Goal: Task Accomplishment & Management: Complete application form

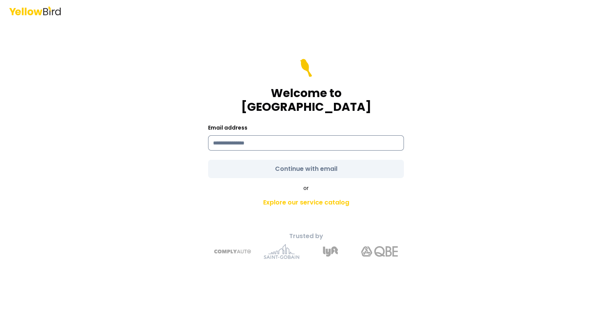
click at [269, 140] on input at bounding box center [306, 142] width 196 height 15
type input "**********"
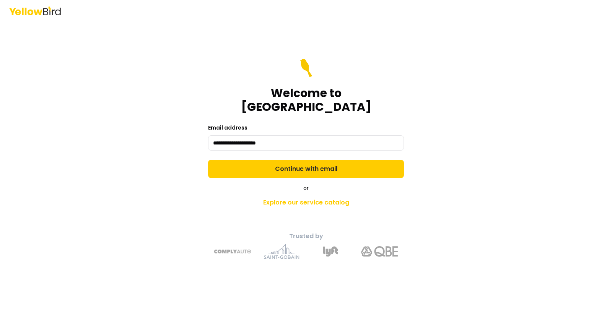
click at [282, 162] on form "**********" at bounding box center [306, 118] width 196 height 119
click at [282, 162] on button "Continue with email" at bounding box center [306, 169] width 196 height 18
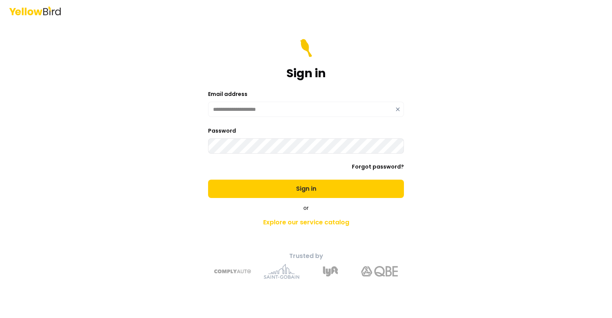
click at [208, 180] on button "Sign in" at bounding box center [306, 189] width 196 height 18
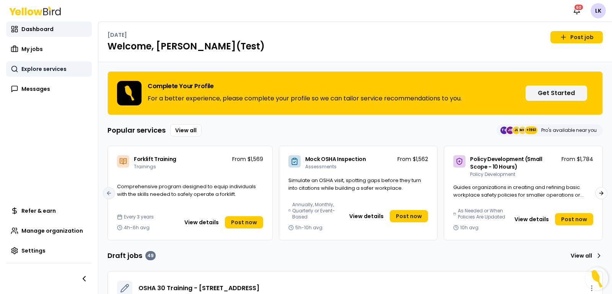
click at [32, 67] on span "Explore services" at bounding box center [43, 69] width 45 height 8
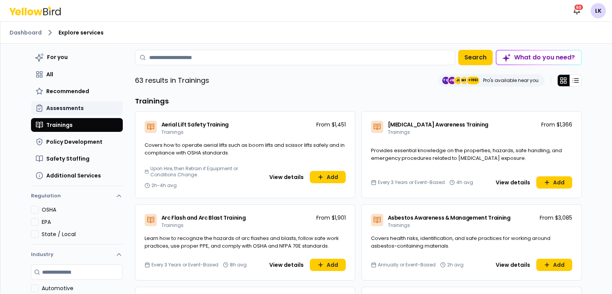
click at [73, 106] on span "Assessments" at bounding box center [65, 108] width 38 height 8
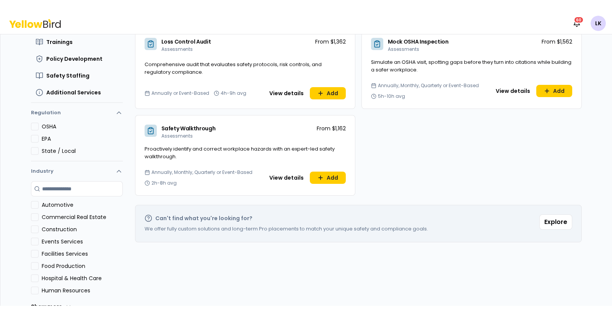
scroll to position [47, 0]
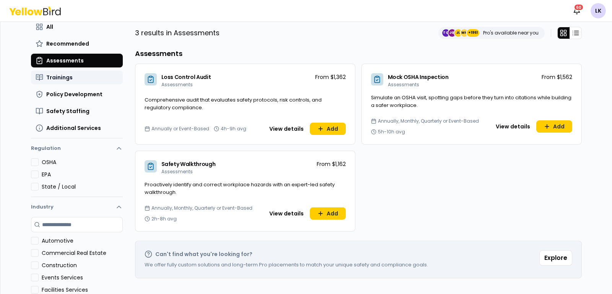
click at [70, 77] on button "Trainings" at bounding box center [77, 77] width 92 height 14
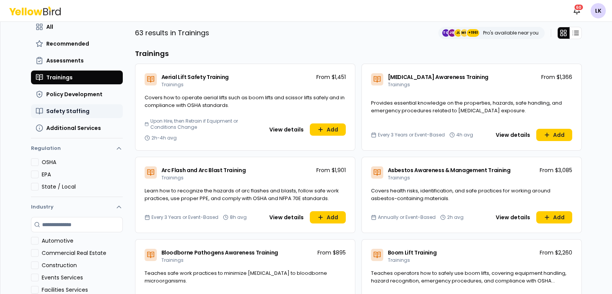
click at [61, 109] on span "Safety Staffing" at bounding box center [67, 111] width 43 height 8
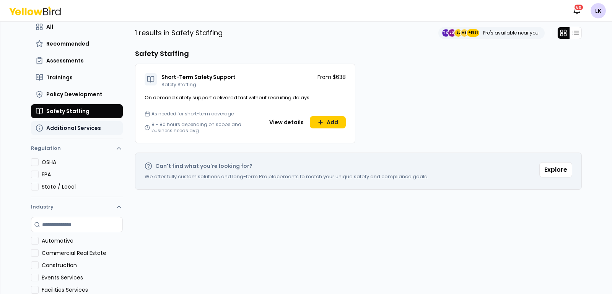
click at [86, 132] on button "Additional Services" at bounding box center [77, 128] width 92 height 14
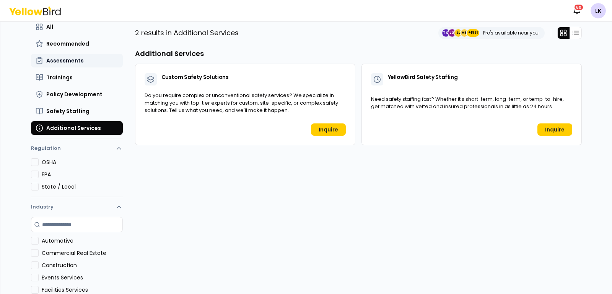
click at [50, 57] on span "Assessments" at bounding box center [65, 61] width 38 height 8
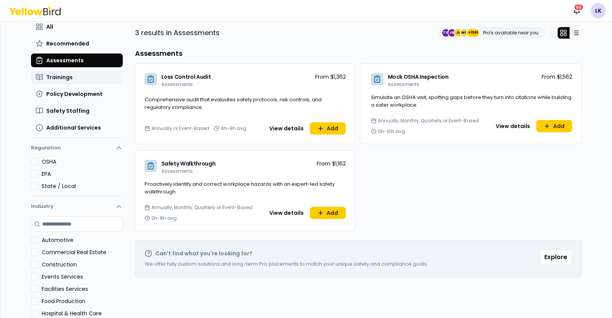
click at [83, 74] on button "Trainings" at bounding box center [77, 77] width 92 height 14
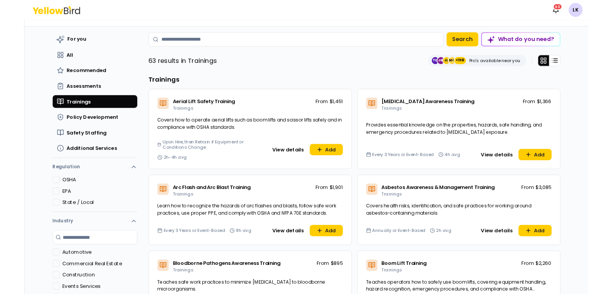
scroll to position [0, 0]
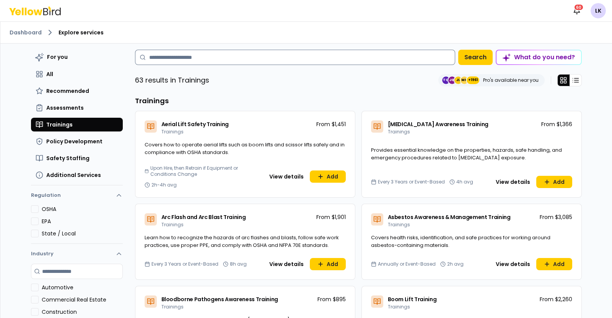
click at [256, 60] on input at bounding box center [295, 57] width 320 height 15
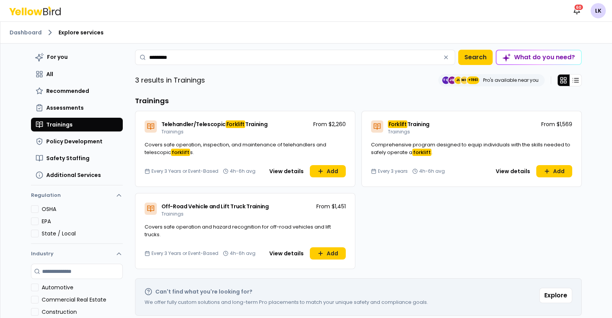
type input "********"
click at [510, 170] on button "View details" at bounding box center [513, 171] width 44 height 12
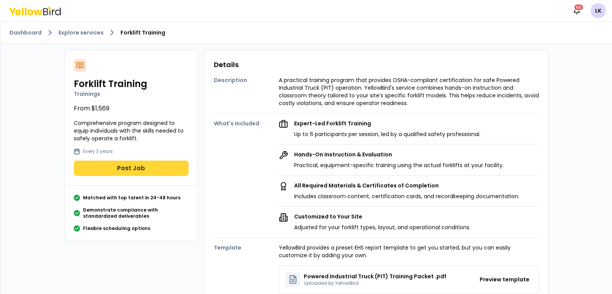
click at [119, 171] on button "Post Job" at bounding box center [131, 167] width 115 height 15
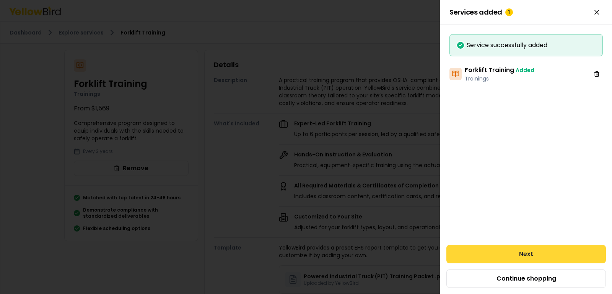
click at [528, 253] on button "Next" at bounding box center [527, 254] width 160 height 18
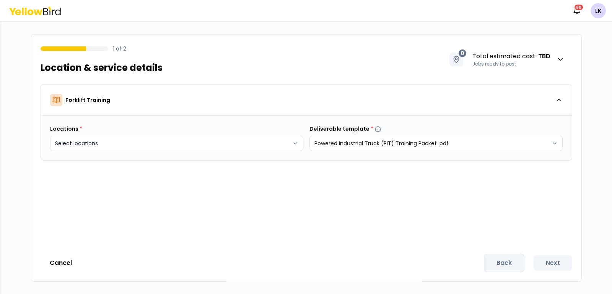
click at [264, 142] on body "Notifications 60 LK 1 of 2 Location & service details 0 Total estimated cost : …" at bounding box center [306, 147] width 612 height 294
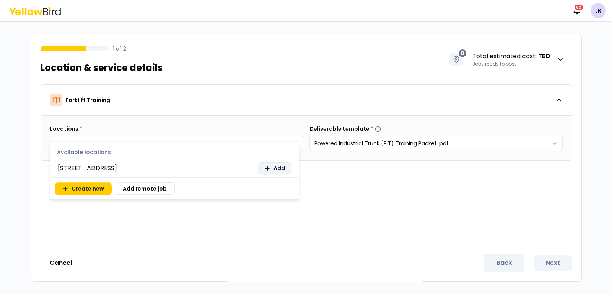
click at [281, 165] on span "Add" at bounding box center [279, 168] width 11 height 8
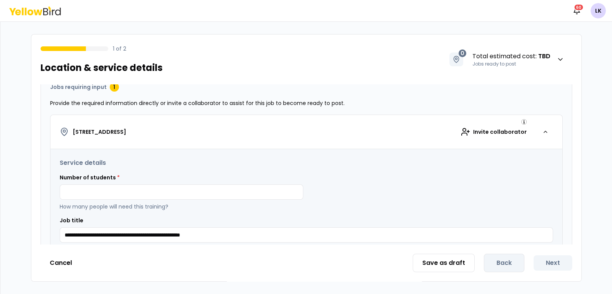
scroll to position [95, 0]
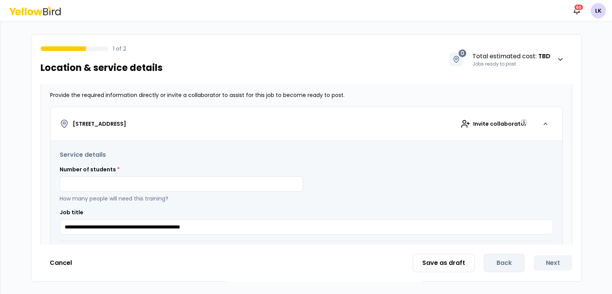
drag, startPoint x: 214, startPoint y: 185, endPoint x: 233, endPoint y: 191, distance: 20.0
click at [214, 185] on input at bounding box center [182, 183] width 244 height 15
click at [134, 184] on input "**" at bounding box center [182, 183] width 244 height 15
type input "*"
click at [183, 183] on input "*" at bounding box center [182, 183] width 244 height 15
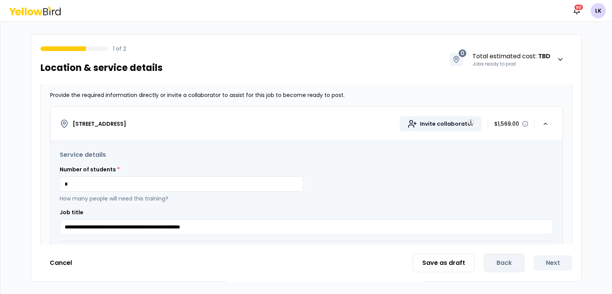
type input "*"
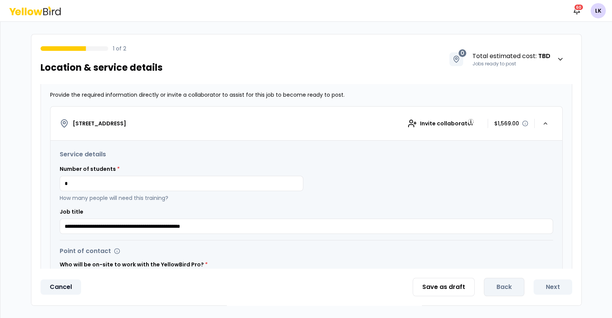
click at [54, 287] on button "Cancel" at bounding box center [61, 287] width 41 height 15
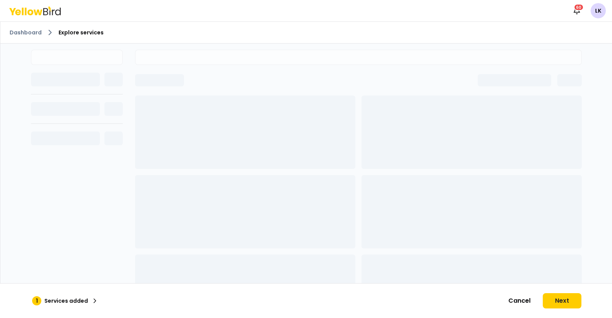
click at [27, 28] on ol "Dashboard Explore services" at bounding box center [307, 32] width 594 height 9
click at [26, 32] on link "Dashboard" at bounding box center [26, 33] width 32 height 8
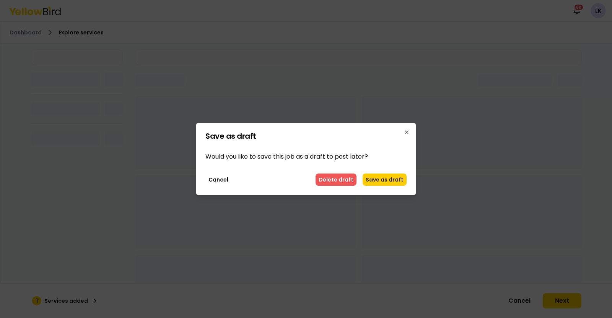
click at [346, 179] on button "Delete draft" at bounding box center [336, 180] width 41 height 12
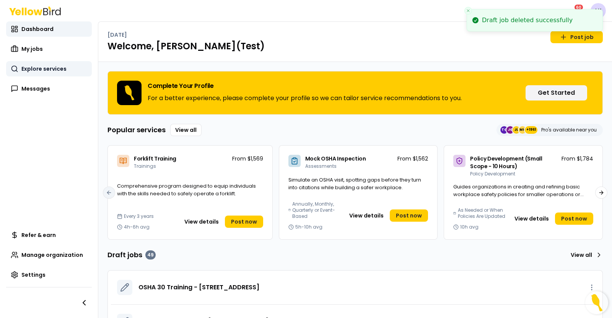
click at [47, 70] on span "Explore services" at bounding box center [43, 69] width 45 height 8
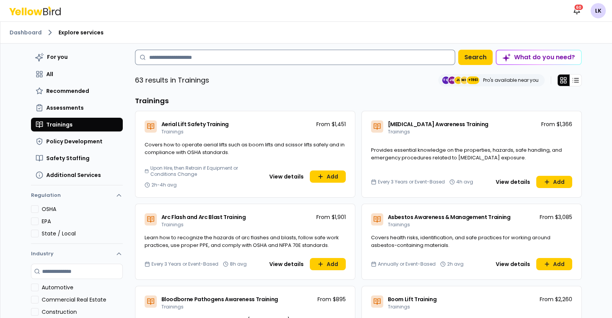
click at [248, 62] on input at bounding box center [295, 57] width 320 height 15
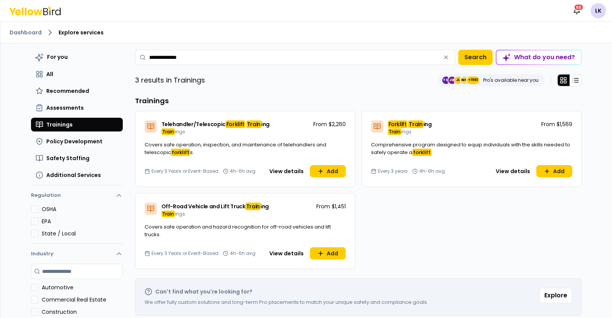
type input "**********"
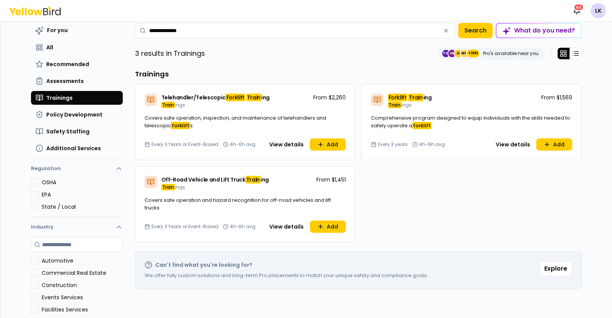
scroll to position [47, 0]
